Goal: Find specific page/section: Find specific page/section

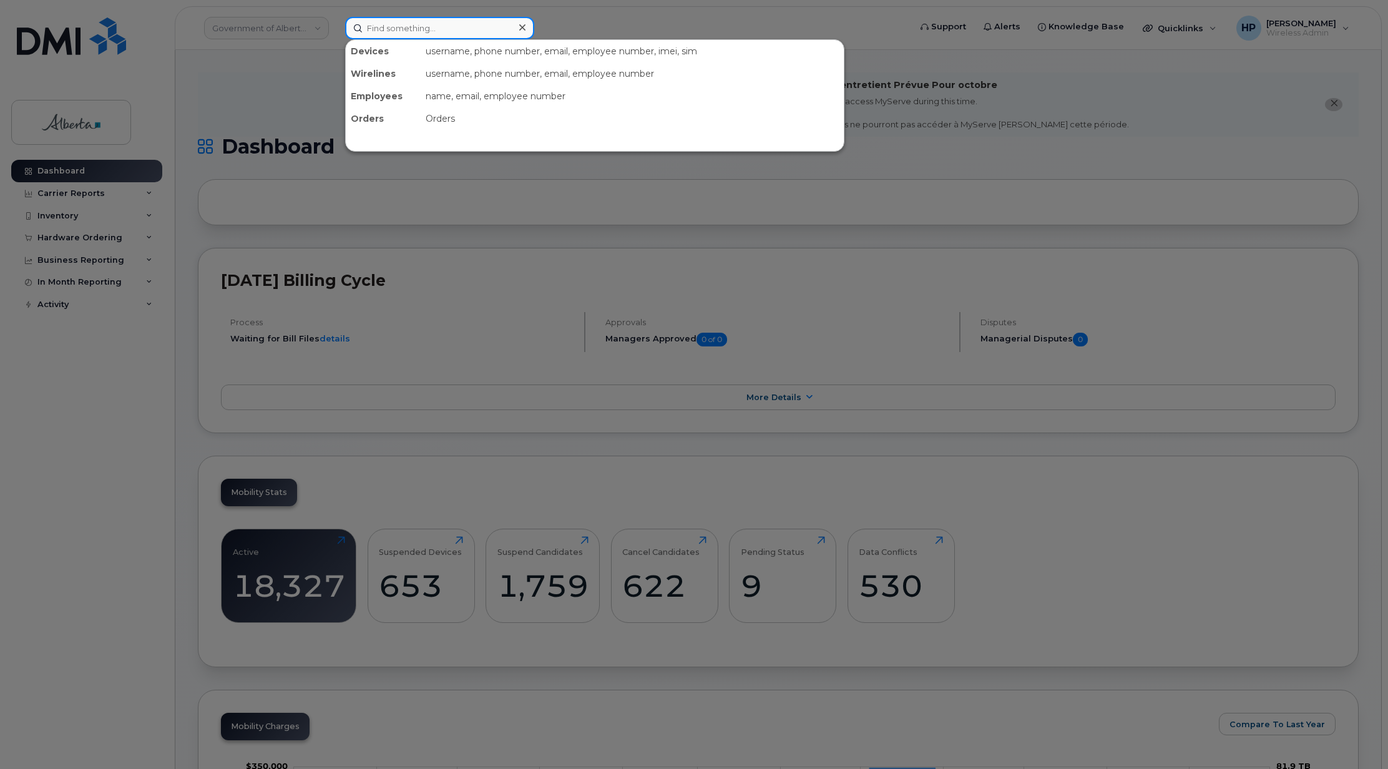
click at [370, 32] on input at bounding box center [439, 28] width 189 height 22
paste input "7807187885"
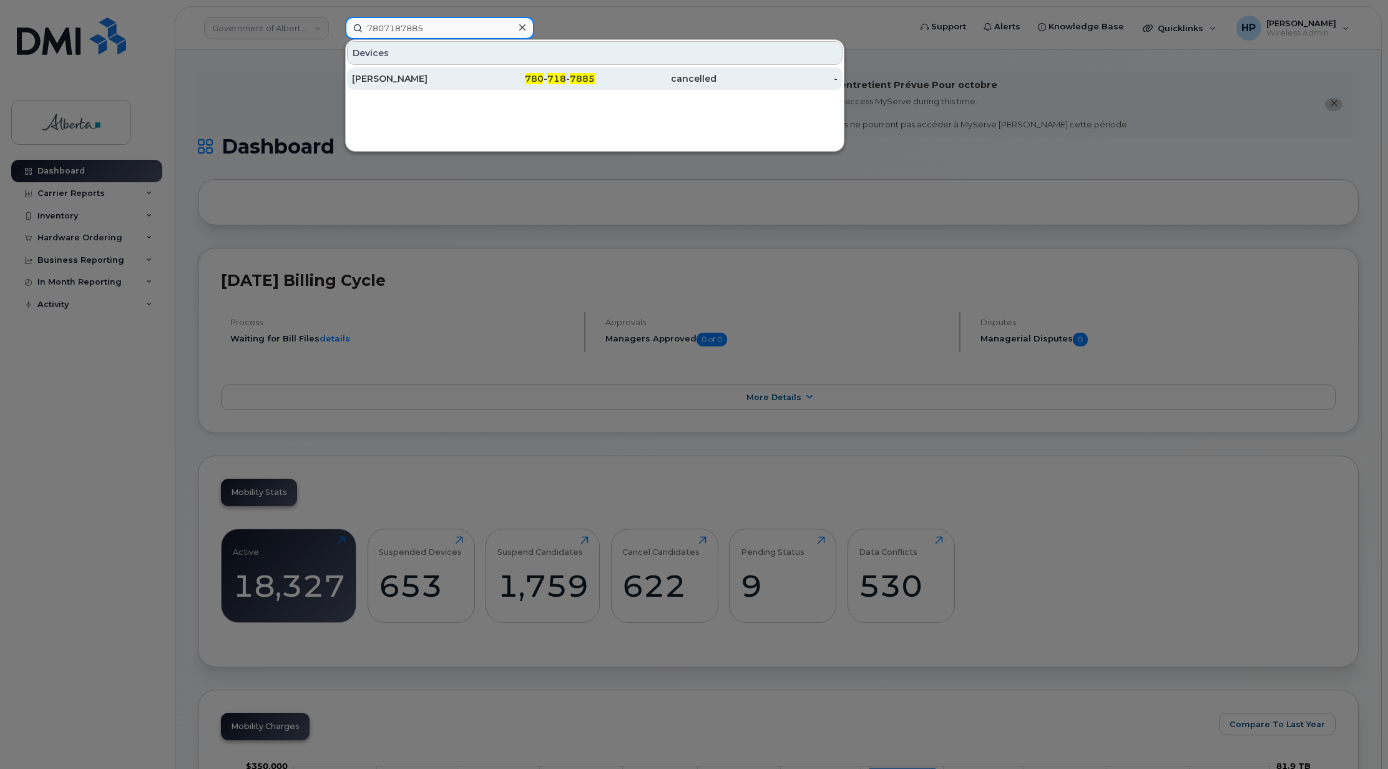
type input "7807187885"
drag, startPoint x: 395, startPoint y: 80, endPoint x: 373, endPoint y: 125, distance: 49.4
click at [395, 80] on div "[PERSON_NAME]" at bounding box center [413, 78] width 122 height 12
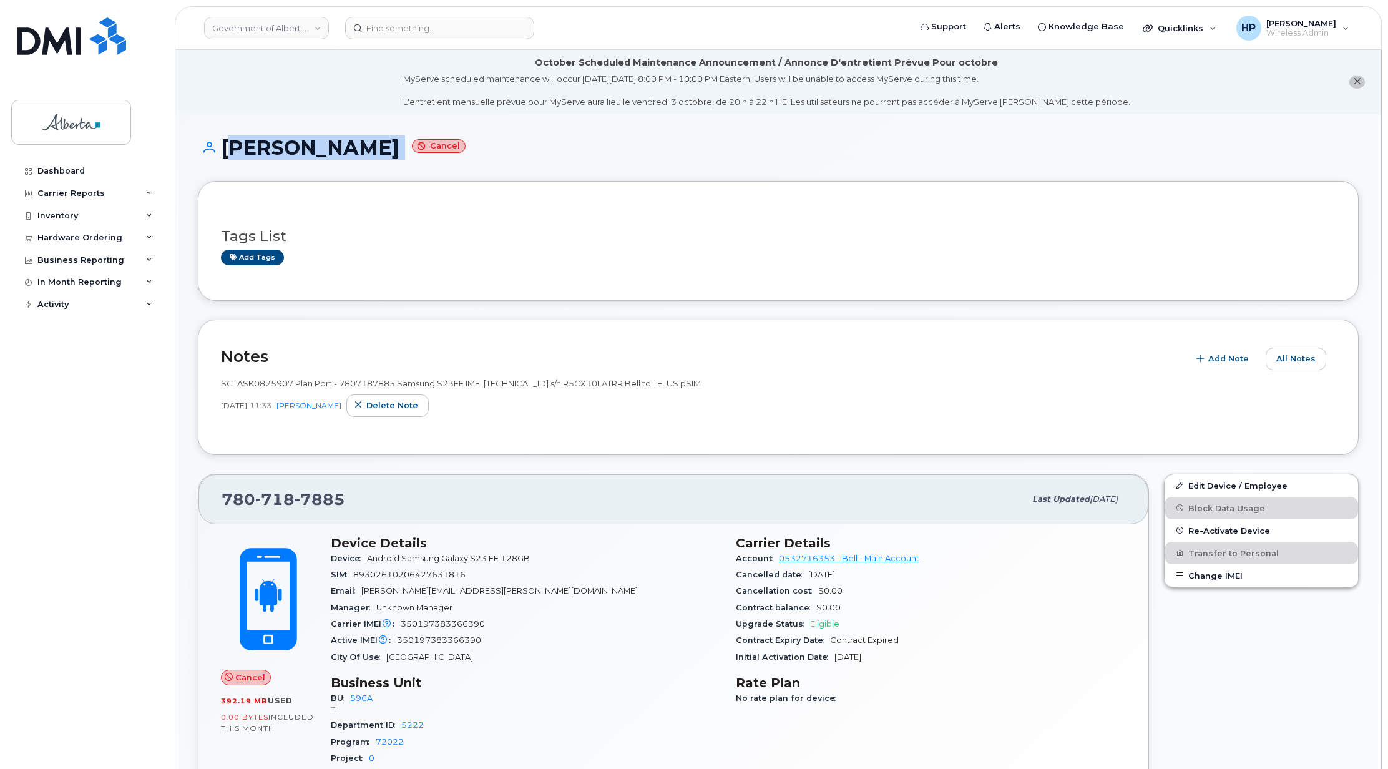
drag, startPoint x: 226, startPoint y: 145, endPoint x: 351, endPoint y: 152, distance: 125.0
click at [351, 152] on h1 "[PERSON_NAME] Cancel" at bounding box center [778, 148] width 1160 height 22
copy h1 "[PERSON_NAME]"
drag, startPoint x: 218, startPoint y: 500, endPoint x: 368, endPoint y: 500, distance: 150.4
click at [368, 500] on div "780 718 7885 Last updated Sep 09, 2025" at bounding box center [673, 499] width 950 height 50
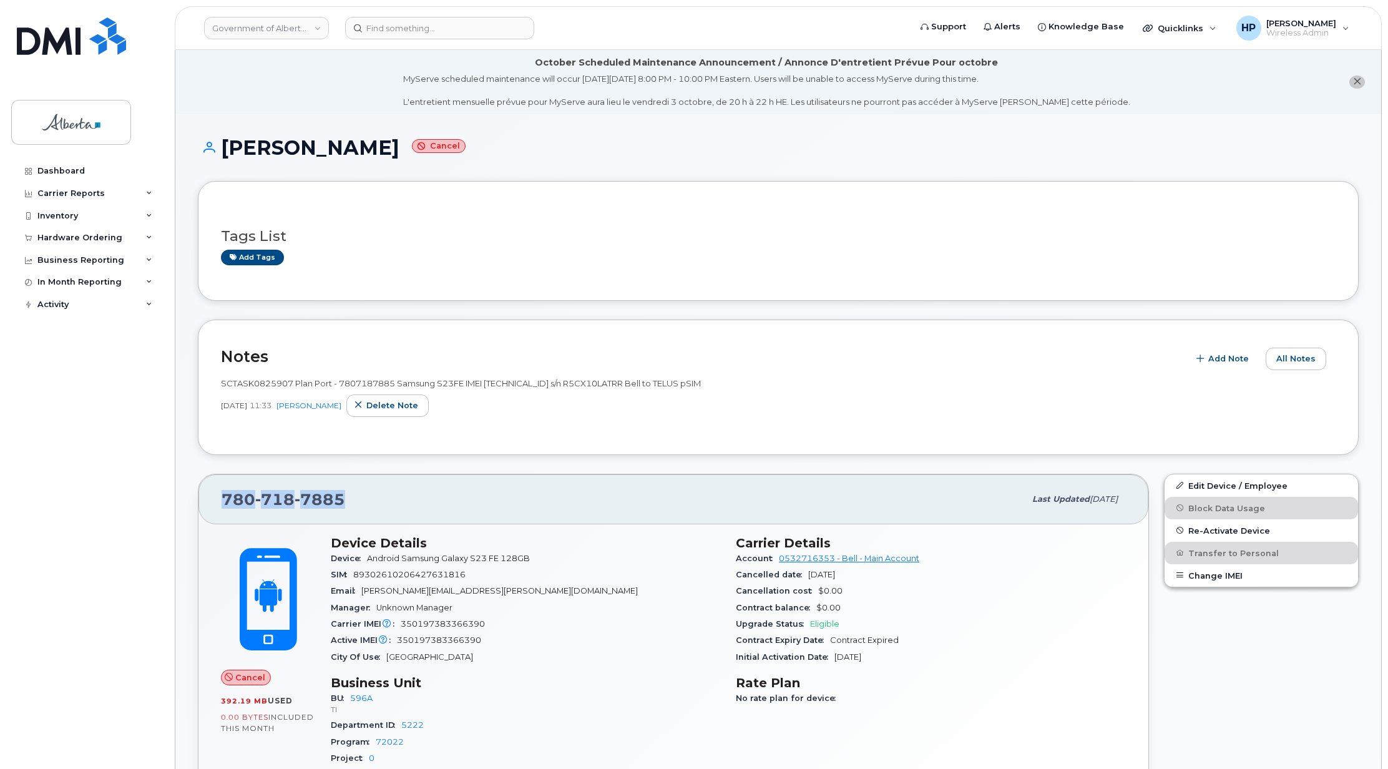
click at [372, 497] on div "780 718 7885" at bounding box center [622, 499] width 803 height 26
drag, startPoint x: 222, startPoint y: 498, endPoint x: 338, endPoint y: 505, distance: 116.3
click at [338, 505] on span "780 718 7885" at bounding box center [283, 499] width 124 height 19
copy span "780 718 7885"
click at [413, 251] on div "Add tags" at bounding box center [773, 258] width 1104 height 16
